Goal: Task Accomplishment & Management: Manage account settings

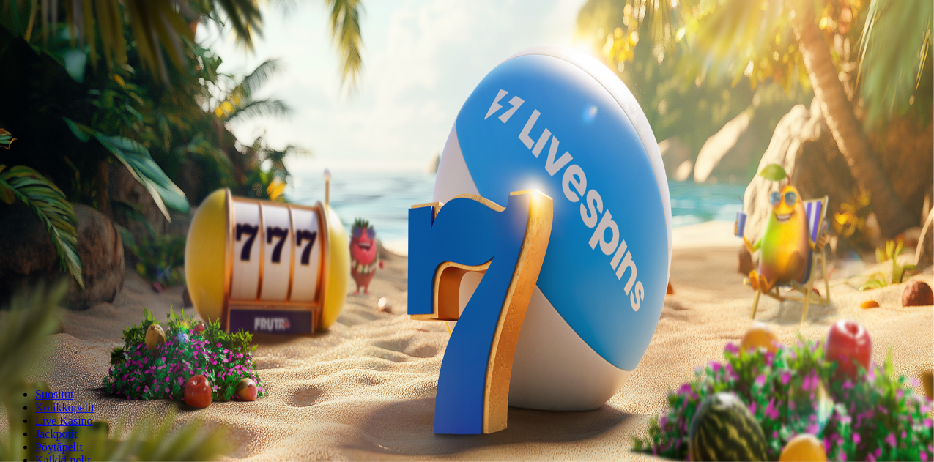
click at [108, 61] on button "Kirjaudu" at bounding box center [102, 52] width 48 height 15
click at [75, 242] on span "Palkkiot" at bounding box center [58, 236] width 34 height 11
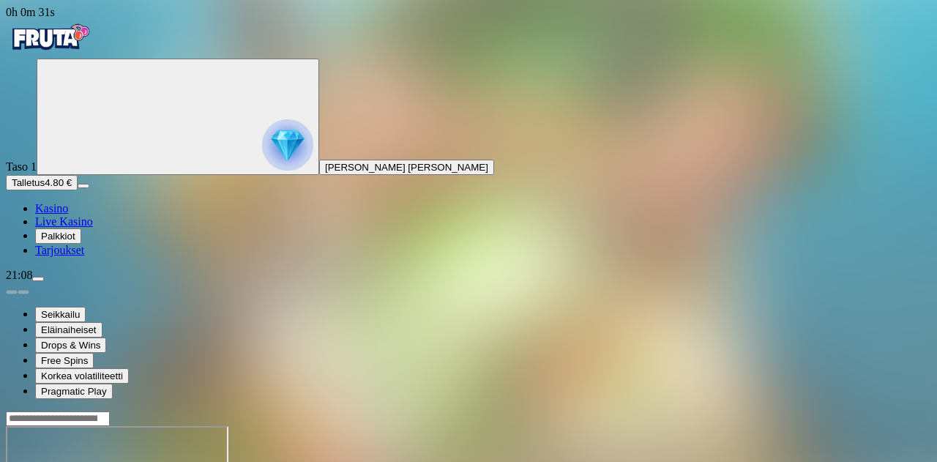
click at [70, 242] on span "Palkkiot" at bounding box center [58, 236] width 34 height 11
click at [68, 215] on span "Kasino" at bounding box center [51, 208] width 33 height 12
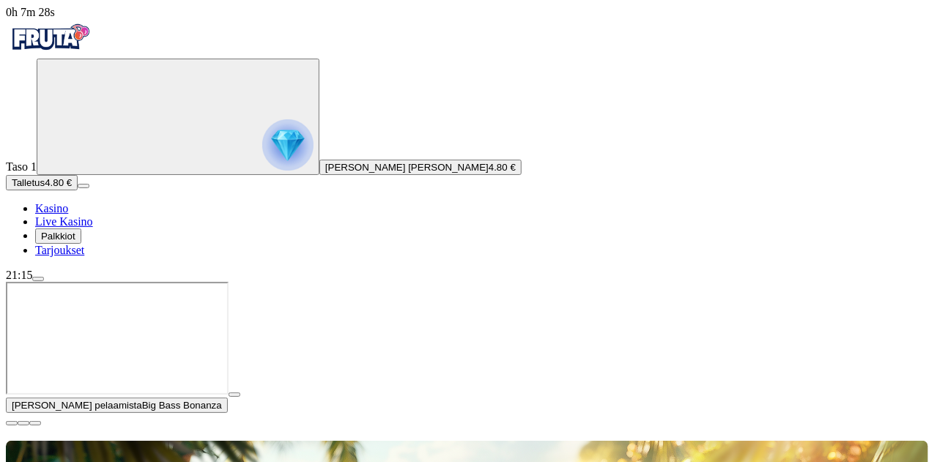
type input "****"
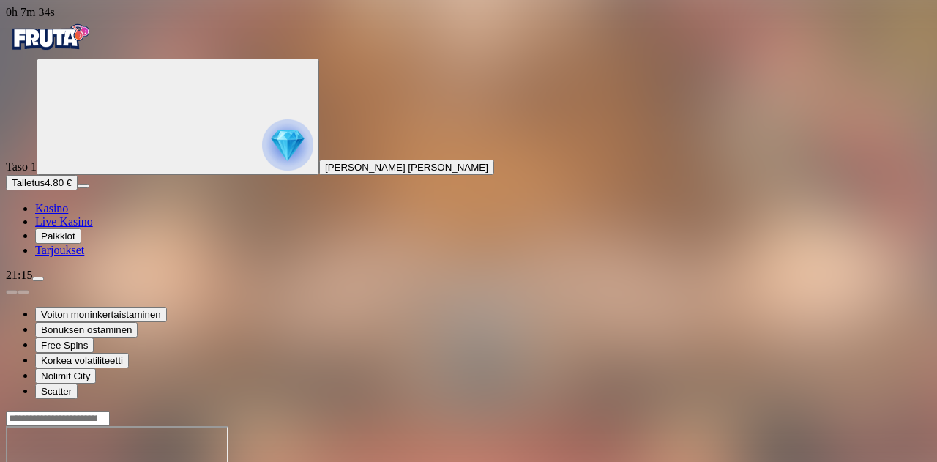
click at [68, 215] on span "Kasino" at bounding box center [51, 208] width 33 height 12
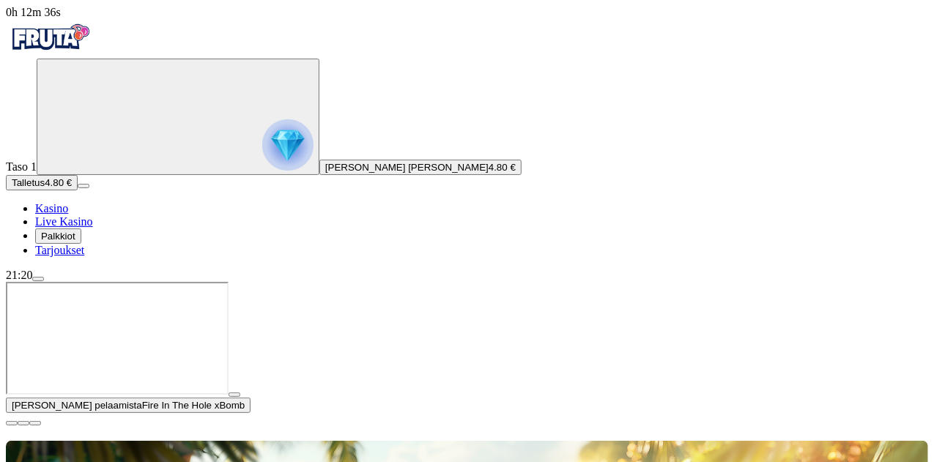
click at [12, 423] on span "close icon" at bounding box center [12, 423] width 0 height 0
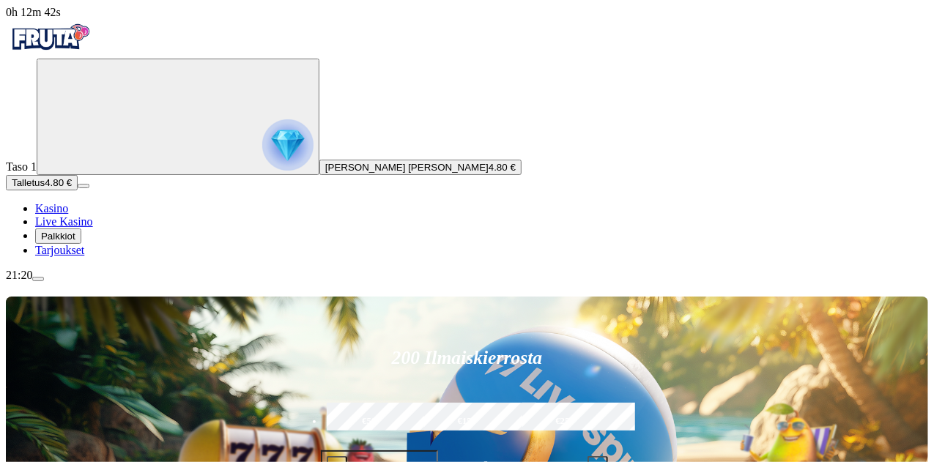
type input "*****"
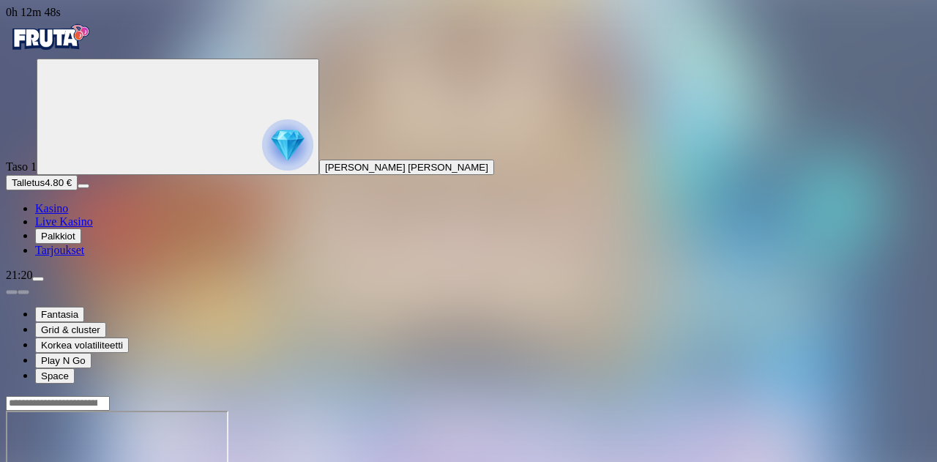
drag, startPoint x: 874, startPoint y: 141, endPoint x: 874, endPoint y: 229, distance: 88.6
click at [38, 279] on span "menu icon" at bounding box center [38, 279] width 0 height 0
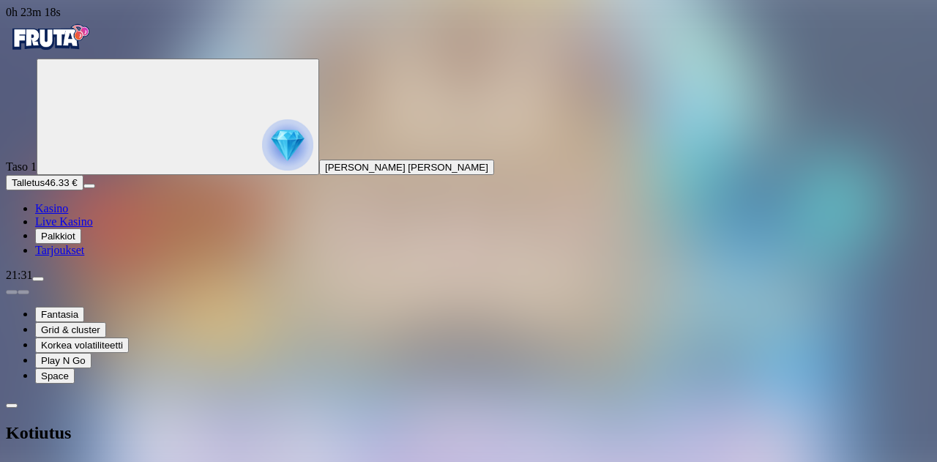
type input "**"
click at [12, 461] on span "close icon" at bounding box center [12, 468] width 0 height 0
click at [81, 56] on img "Primary" at bounding box center [50, 37] width 88 height 37
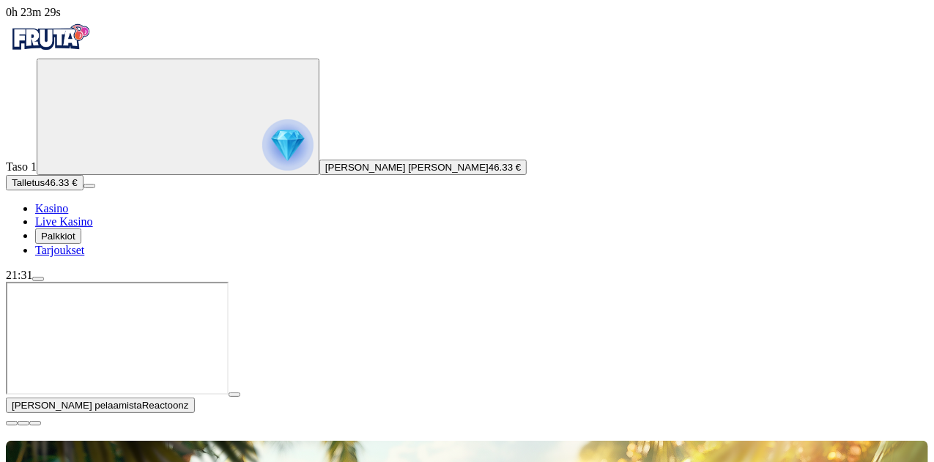
click at [12, 423] on span "close icon" at bounding box center [12, 423] width 0 height 0
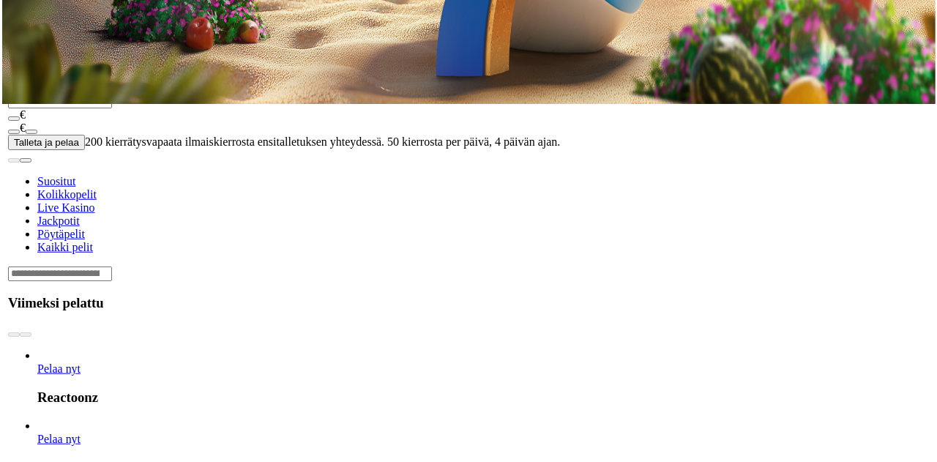
scroll to position [359, 0]
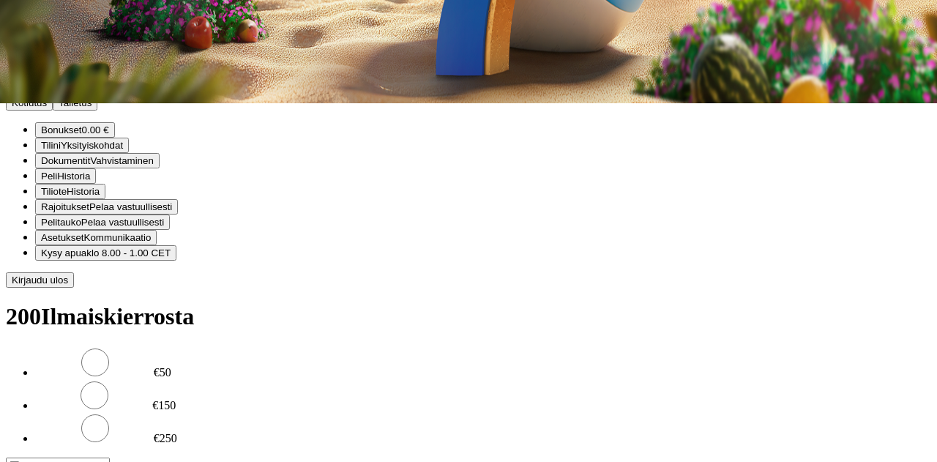
click at [53, 111] on button "Kotiutus" at bounding box center [29, 102] width 47 height 15
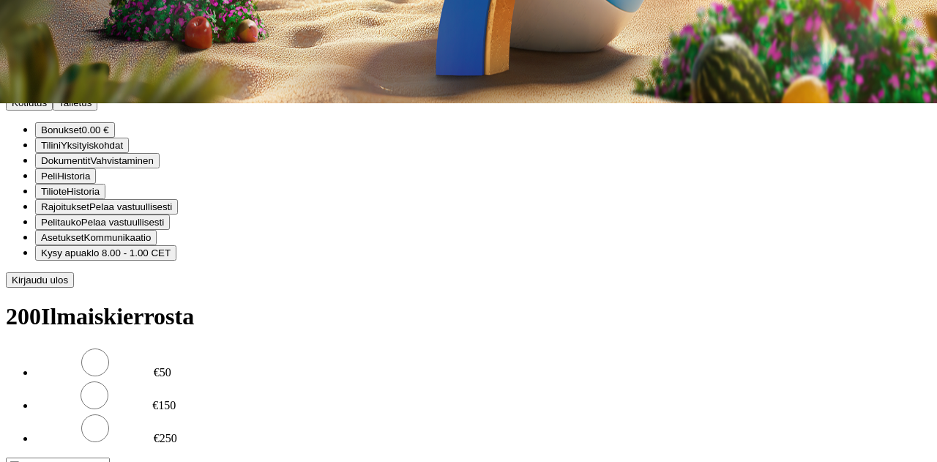
click at [123, 151] on span "Yksityiskohdat" at bounding box center [92, 145] width 62 height 11
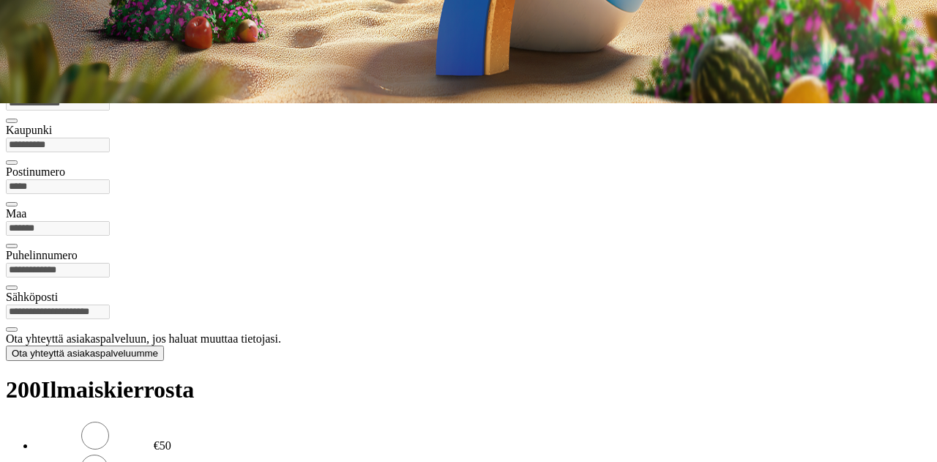
scroll to position [10, 0]
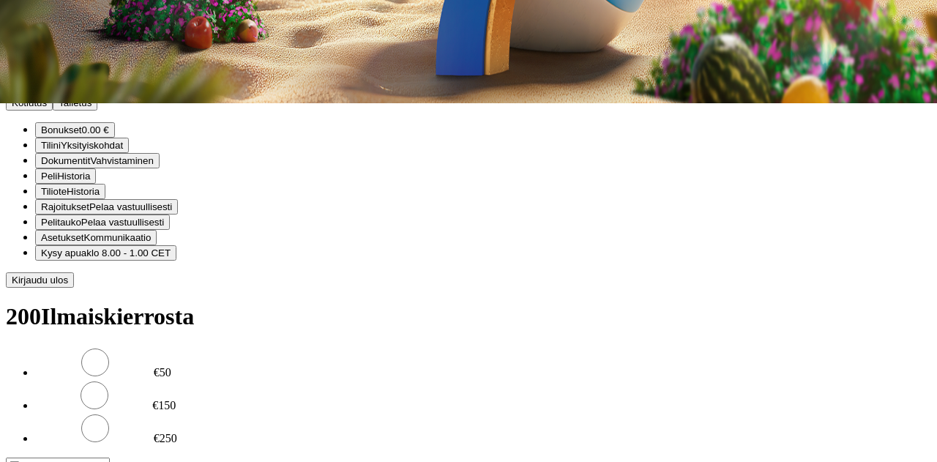
scroll to position [56, 0]
click at [90, 182] on span "Historia" at bounding box center [73, 176] width 33 height 11
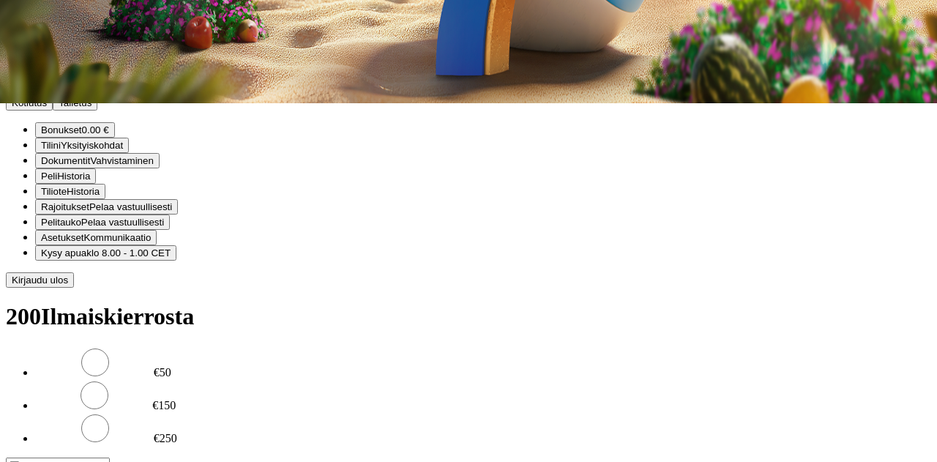
scroll to position [56, 0]
click at [100, 197] on span "Historia" at bounding box center [83, 191] width 33 height 11
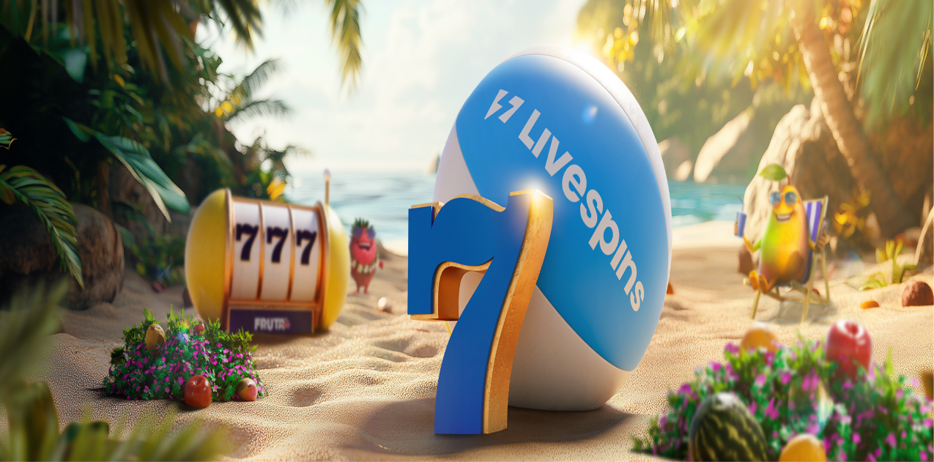
type input "********"
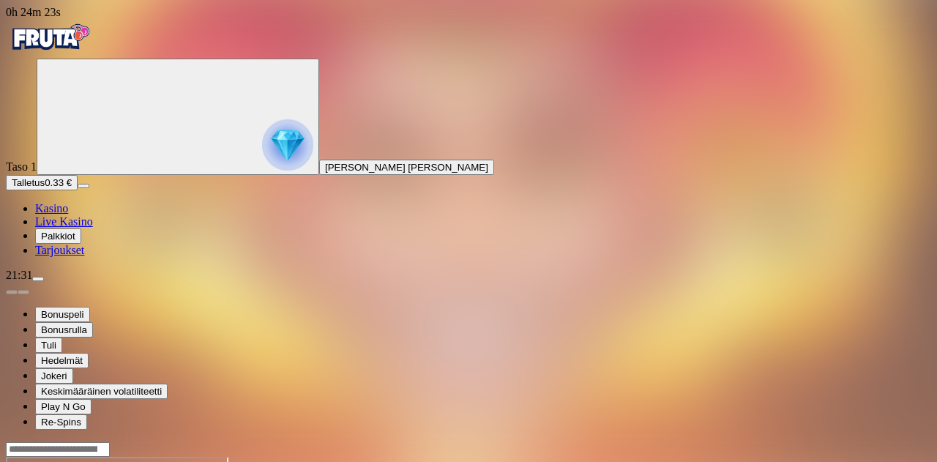
click at [88, 228] on span "Live Kasino" at bounding box center [64, 221] width 58 height 12
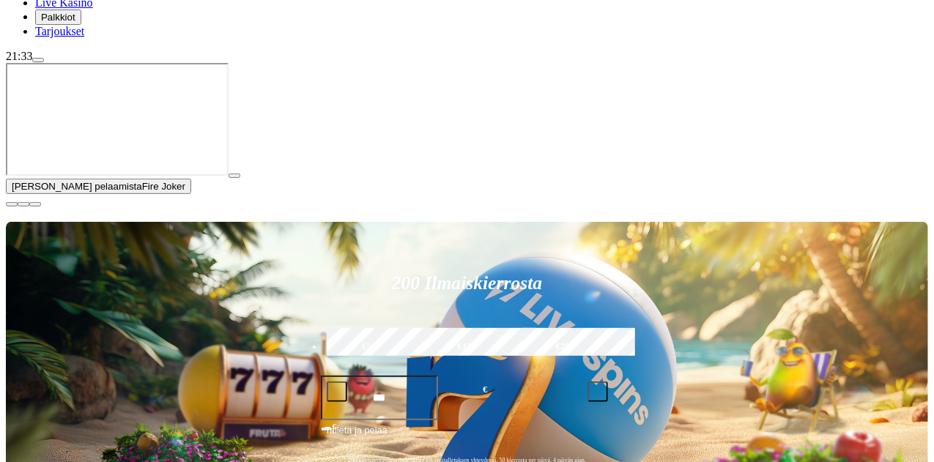
scroll to position [223, 0]
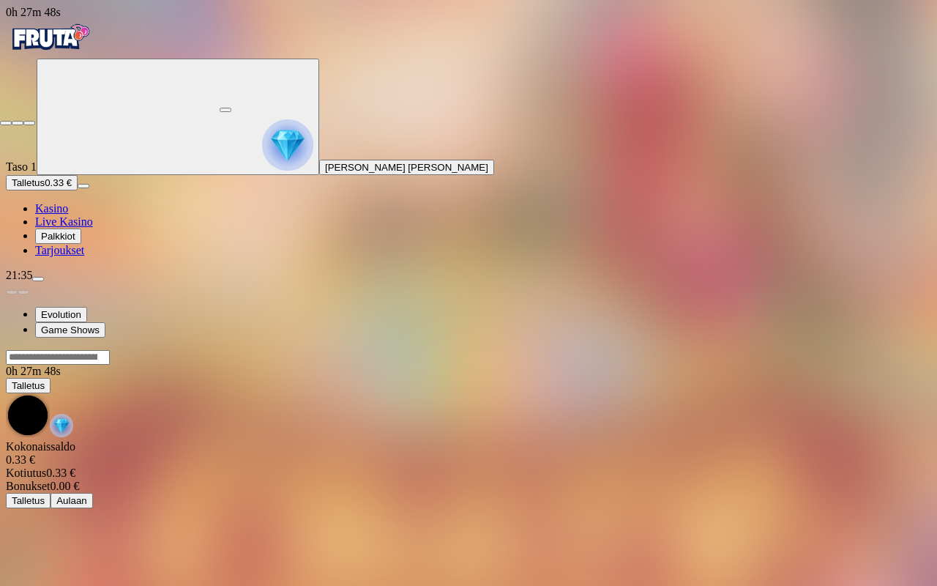
click at [6, 123] on span "close icon" at bounding box center [6, 123] width 0 height 0
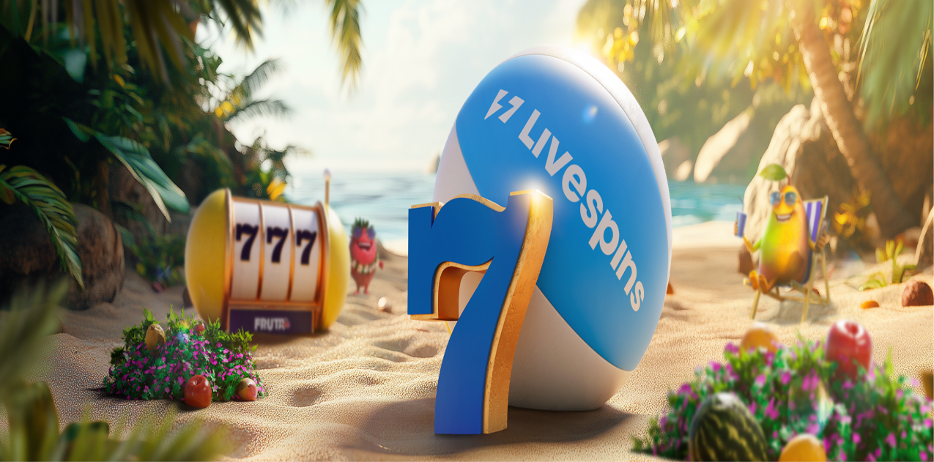
click at [38, 279] on span "menu icon" at bounding box center [38, 279] width 0 height 0
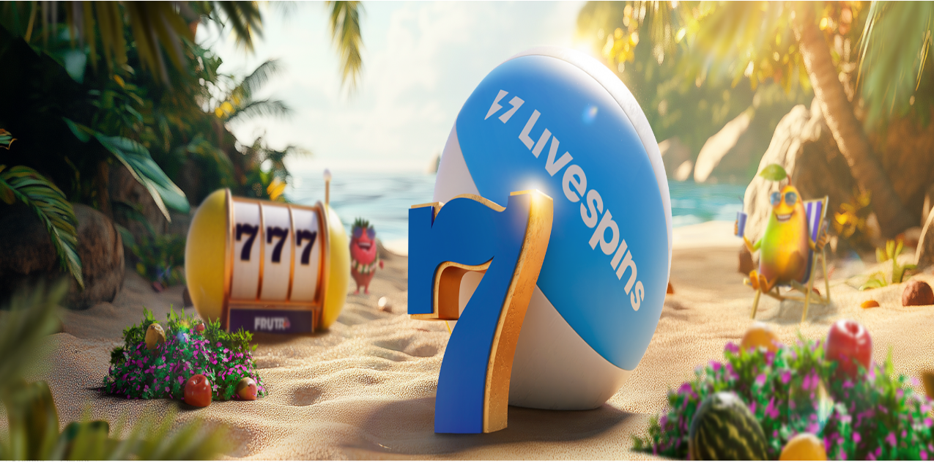
scroll to position [56, 0]
